Goal: Check status: Check status

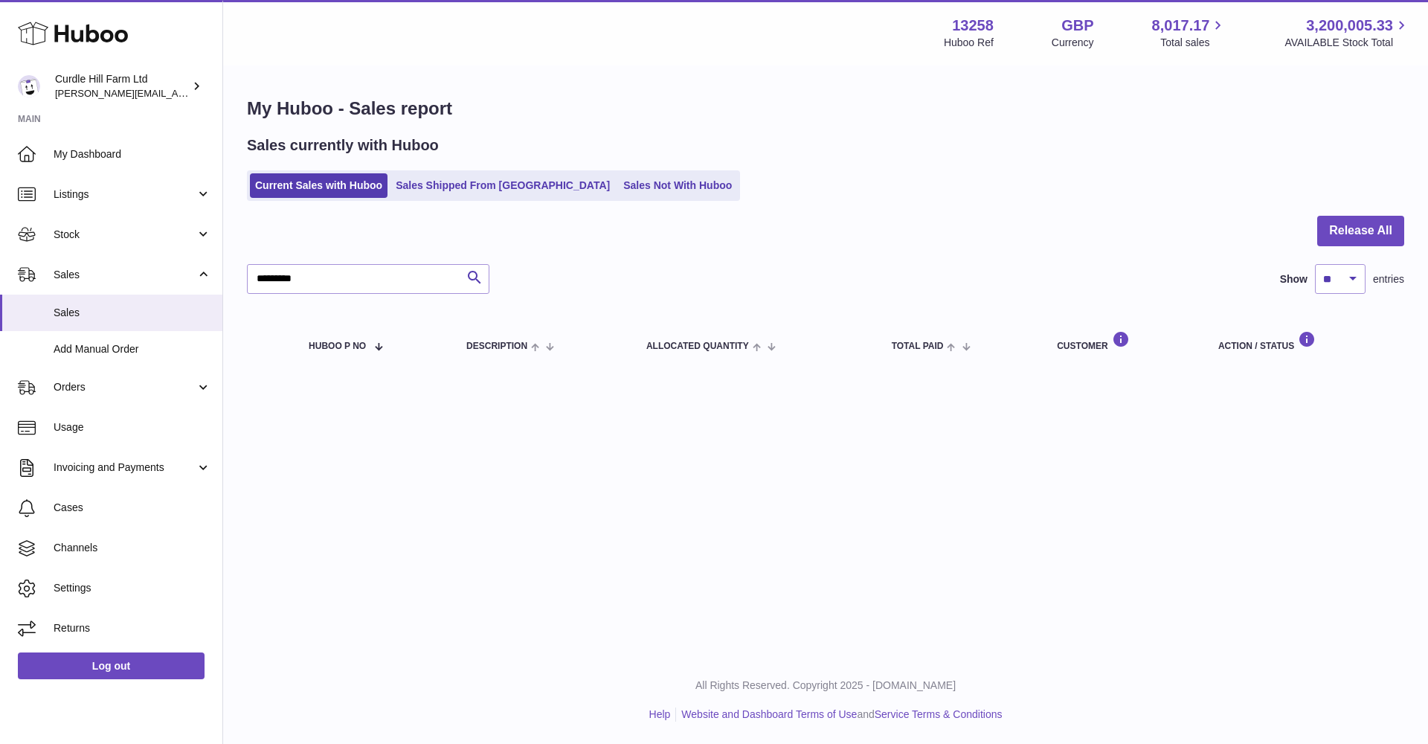
drag, startPoint x: 302, startPoint y: 274, endPoint x: 254, endPoint y: 271, distance: 48.4
click at [254, 271] on input "*********" at bounding box center [368, 279] width 242 height 30
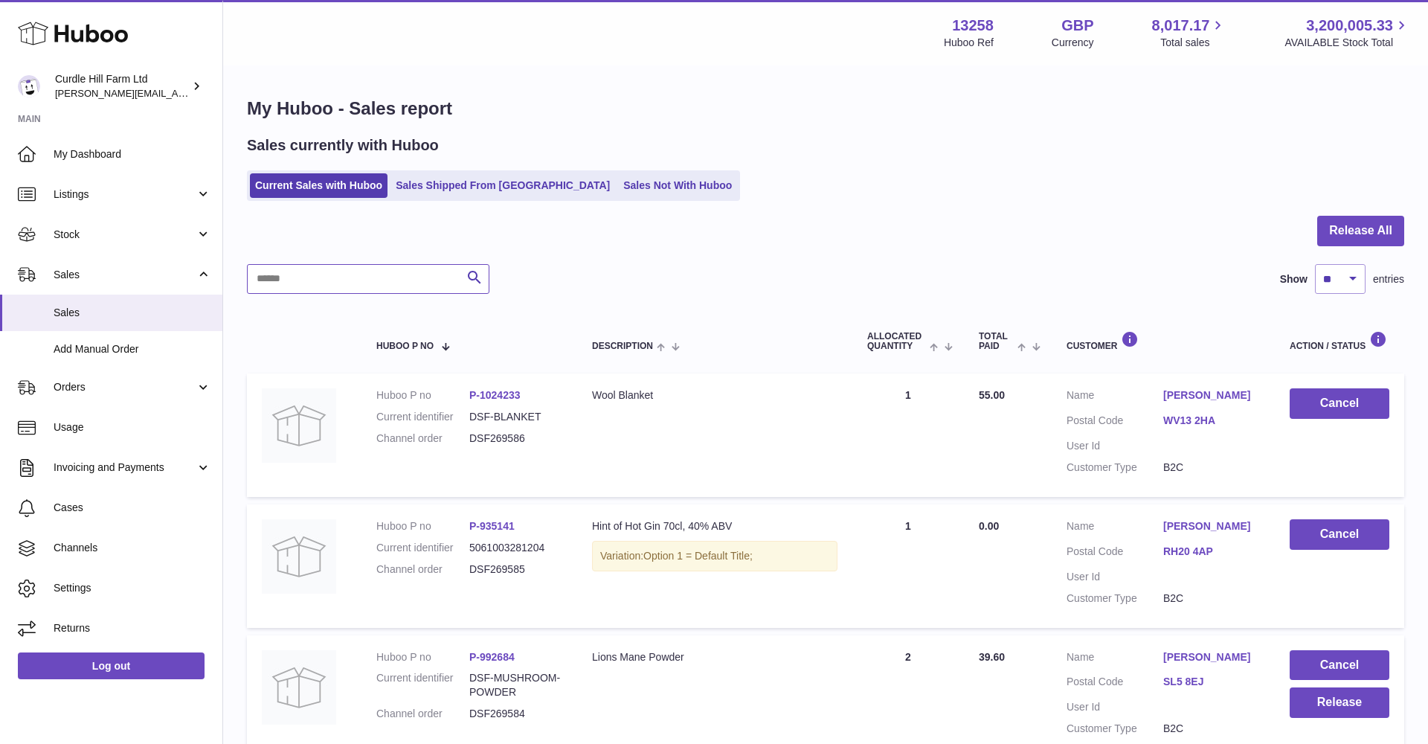
click at [265, 273] on input "text" at bounding box center [368, 279] width 242 height 30
paste input "*********"
type input "*********"
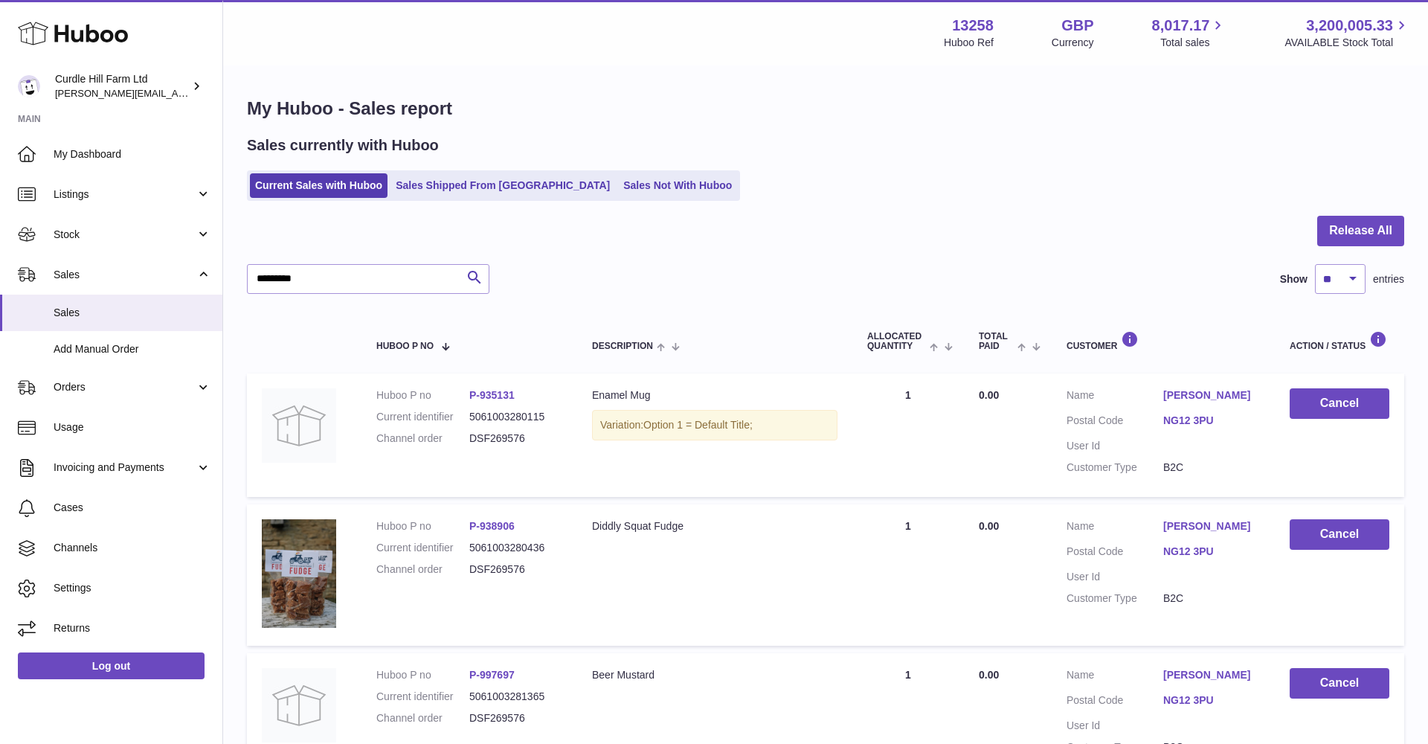
click at [1183, 396] on link "[PERSON_NAME]" at bounding box center [1211, 395] width 97 height 14
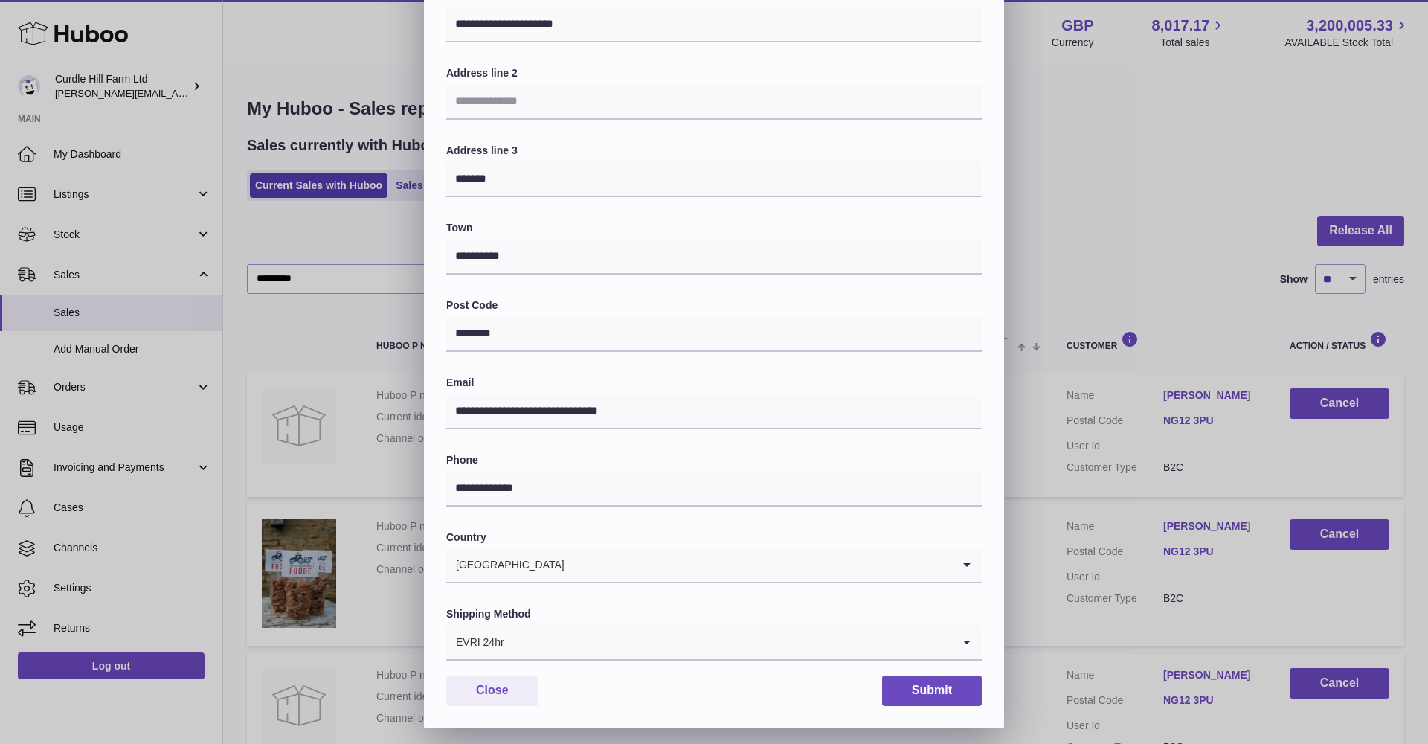
scroll to position [186, 0]
click at [553, 642] on input "Search for option" at bounding box center [728, 642] width 447 height 34
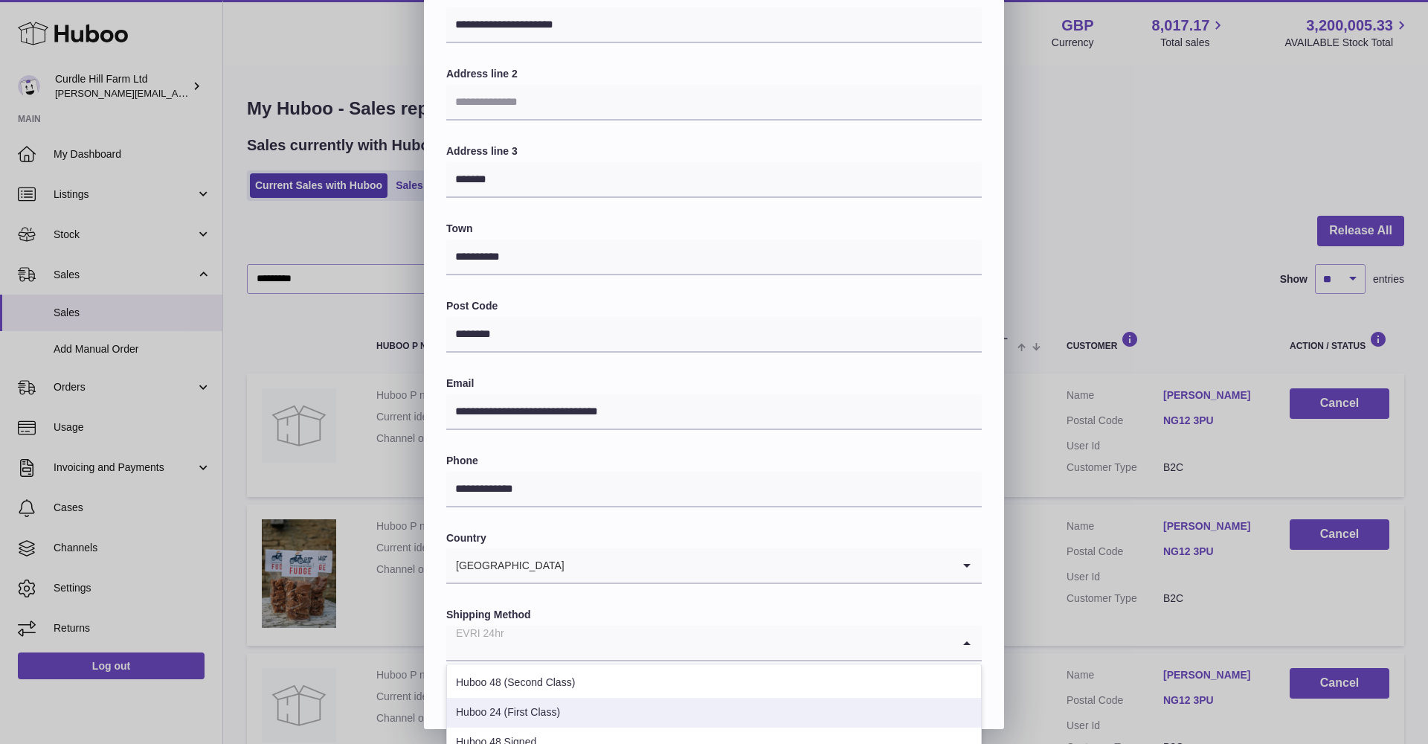
click at [512, 711] on li "Huboo 24 (First Class)" at bounding box center [714, 713] width 534 height 30
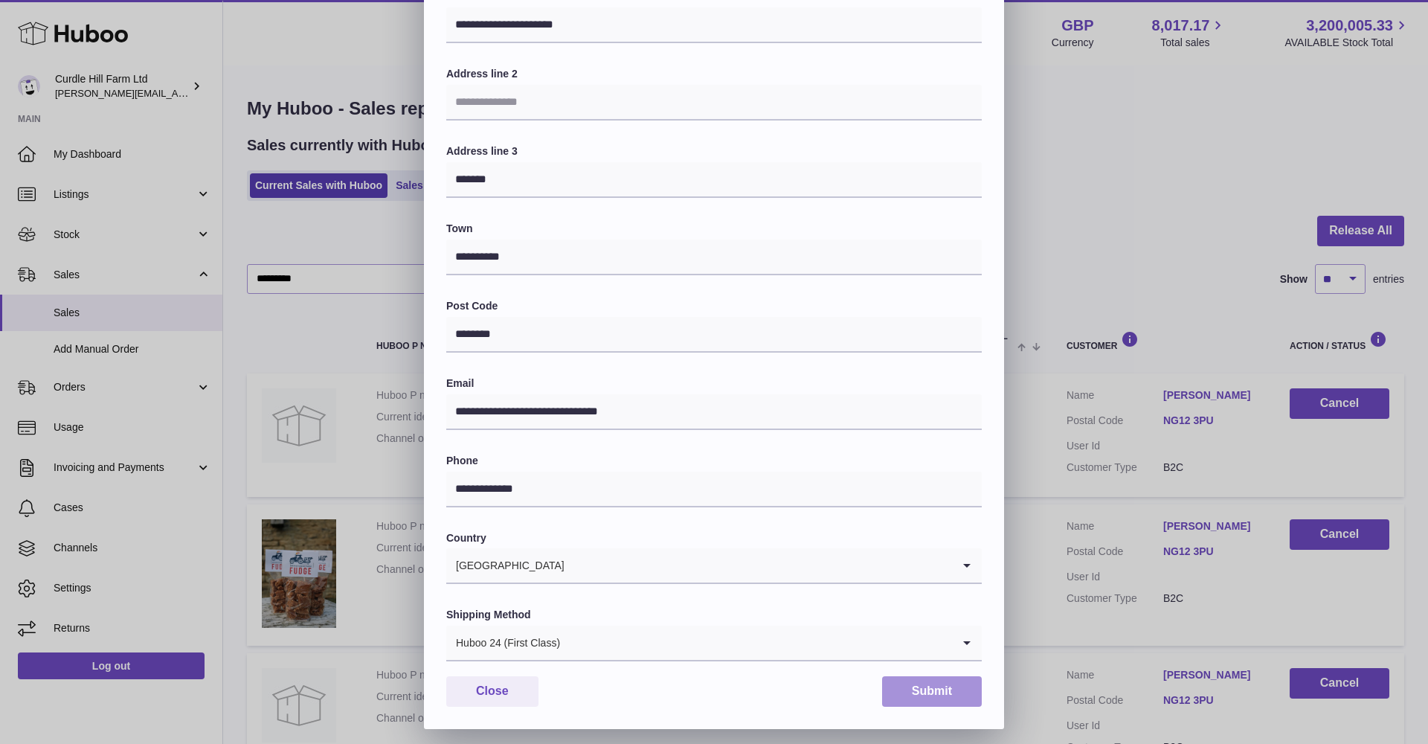
click at [929, 692] on button "Submit" at bounding box center [932, 691] width 100 height 30
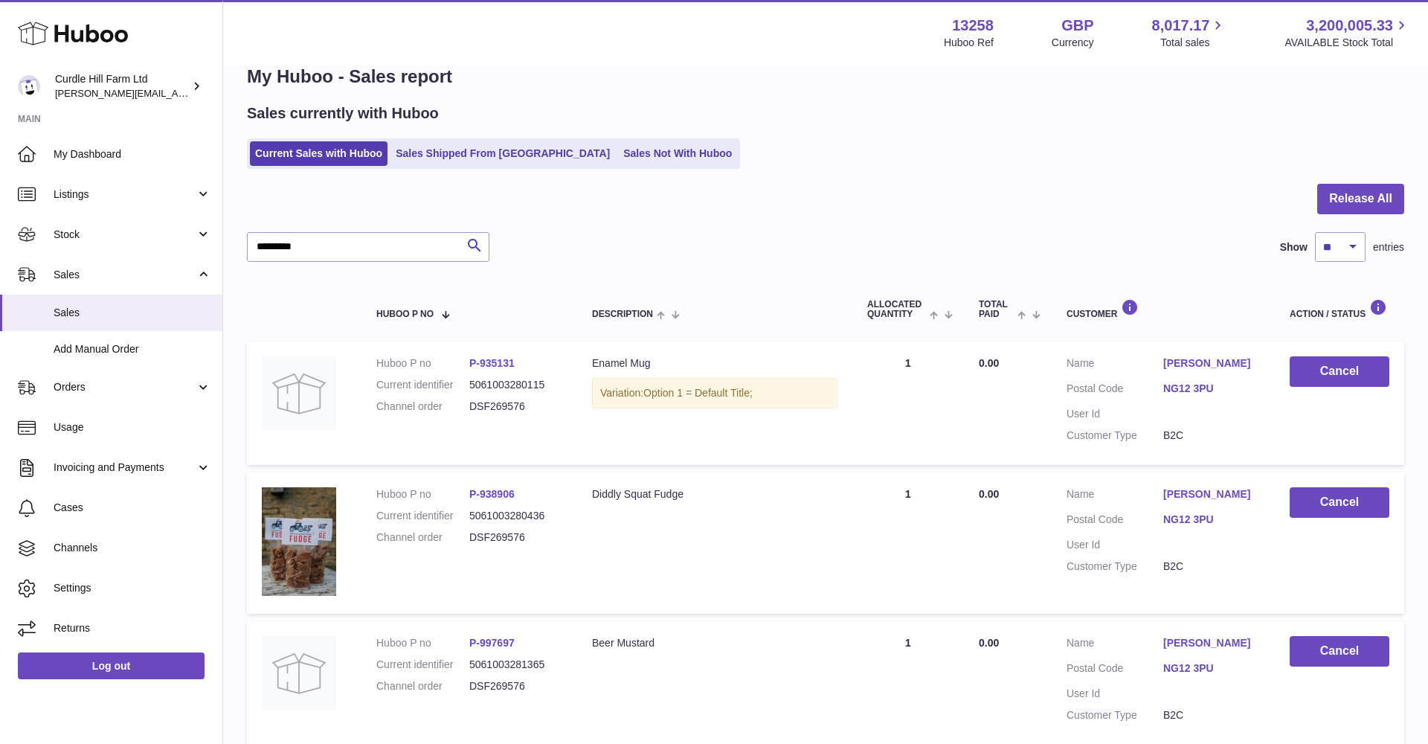
scroll to position [35, 0]
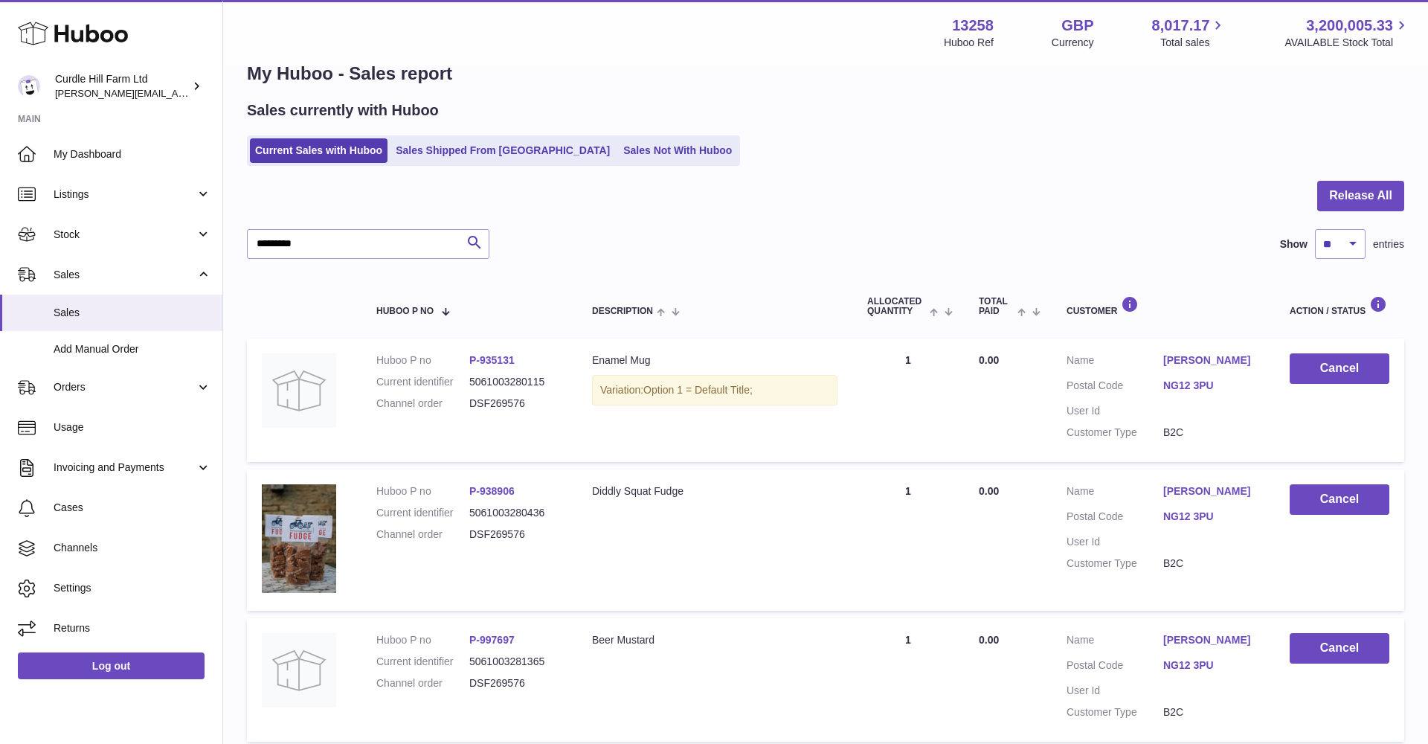
click at [1185, 484] on link "[PERSON_NAME]" at bounding box center [1211, 491] width 97 height 14
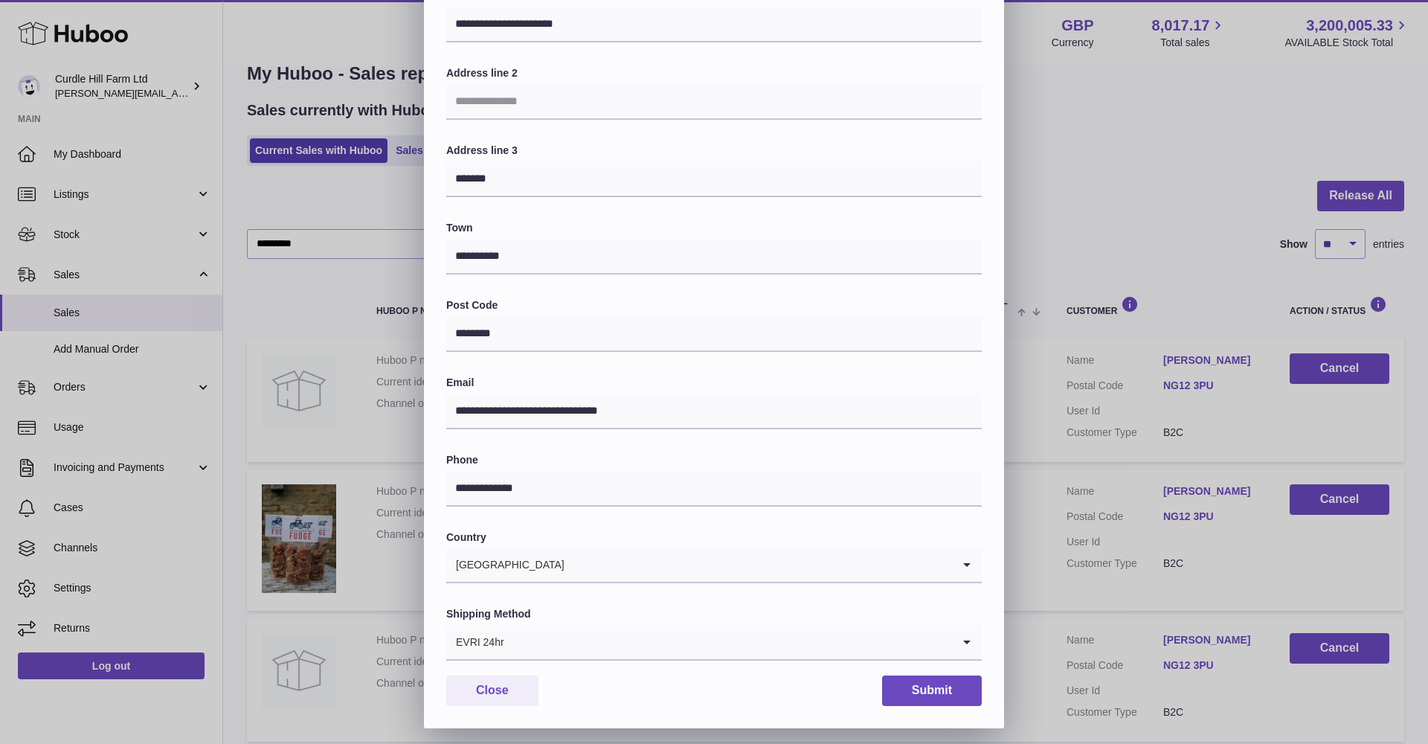
scroll to position [186, 0]
click at [682, 631] on input "Search for option" at bounding box center [728, 642] width 447 height 34
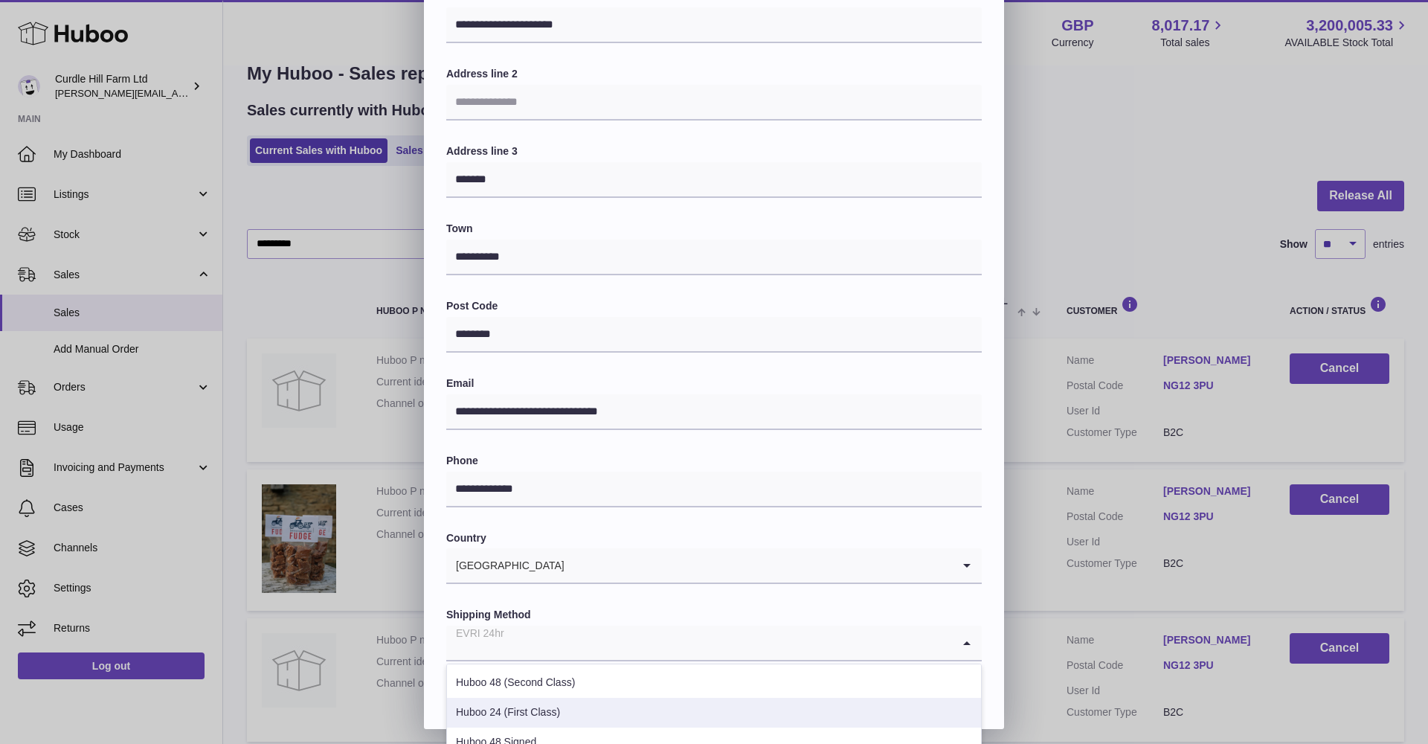
click at [631, 698] on li "Huboo 24 (First Class)" at bounding box center [714, 713] width 534 height 30
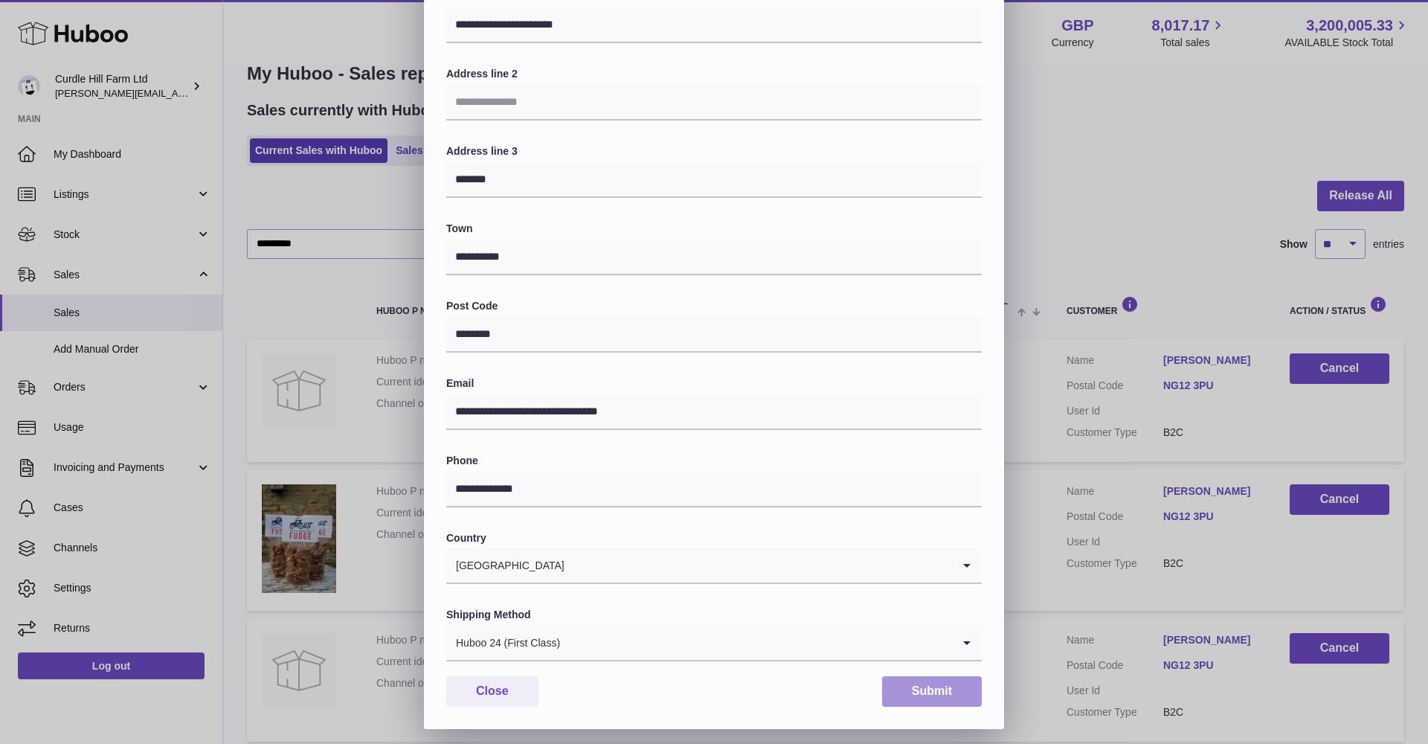
click at [927, 689] on button "Submit" at bounding box center [932, 691] width 100 height 30
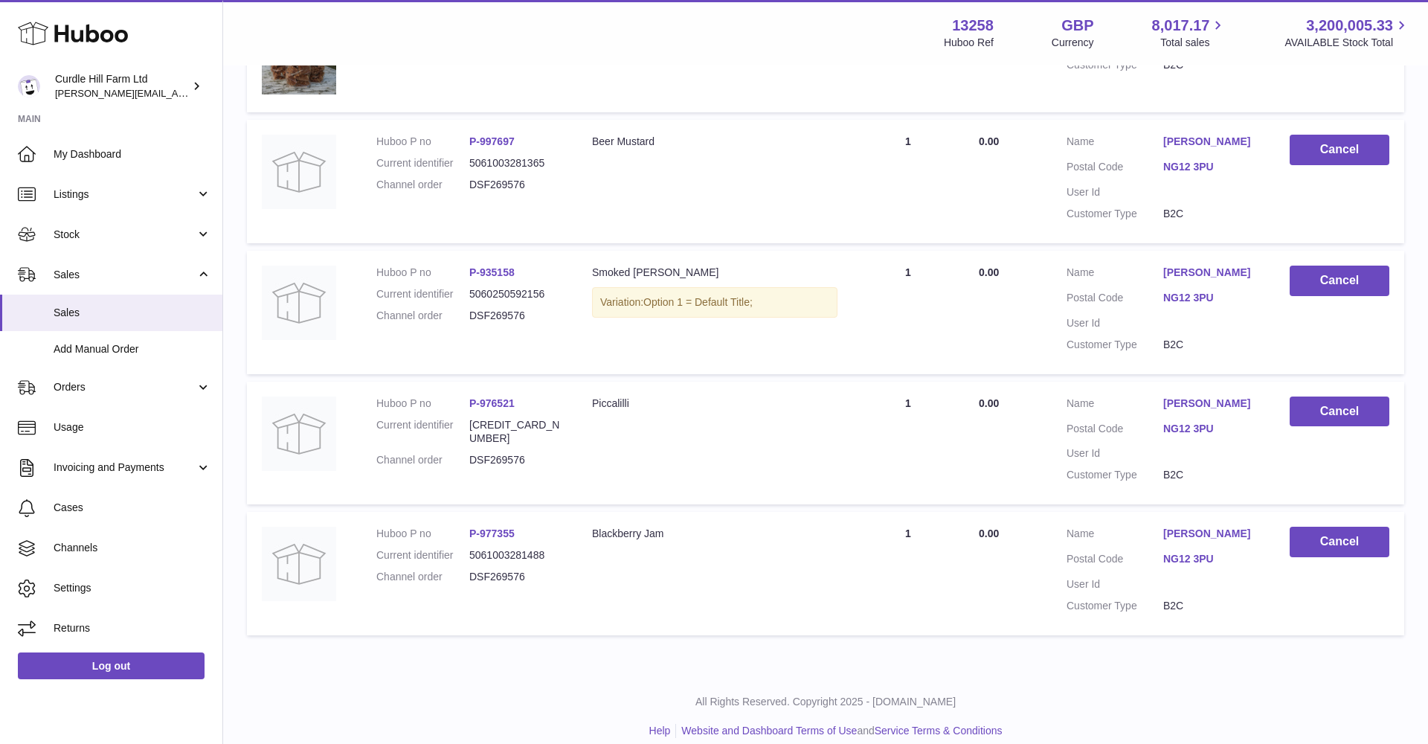
scroll to position [532, 0]
